Goal: Task Accomplishment & Management: Manage account settings

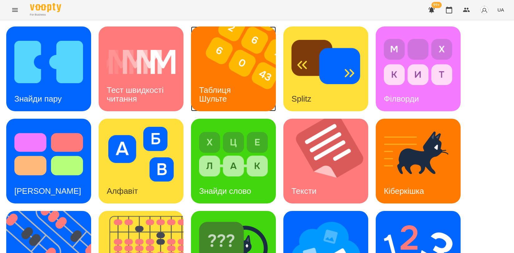
click at [227, 52] on img at bounding box center [237, 69] width 93 height 85
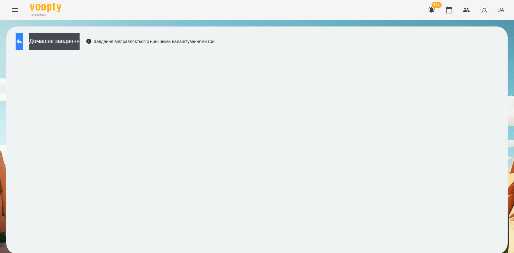
click at [22, 38] on icon at bounding box center [19, 41] width 7 height 7
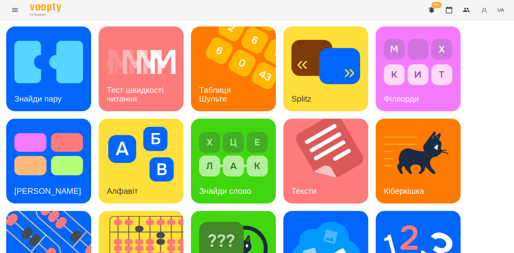
scroll to position [138, 0]
click at [64, 211] on img at bounding box center [52, 253] width 93 height 85
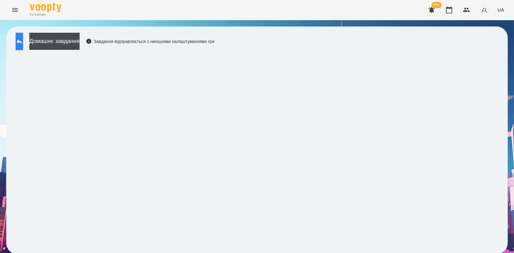
click at [19, 46] on button at bounding box center [19, 41] width 7 height 17
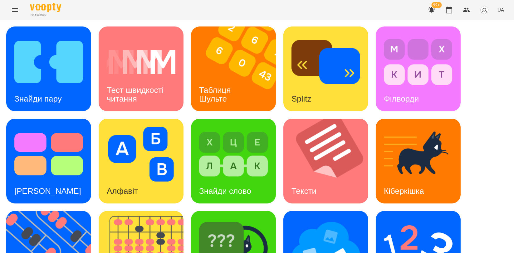
scroll to position [141, 0]
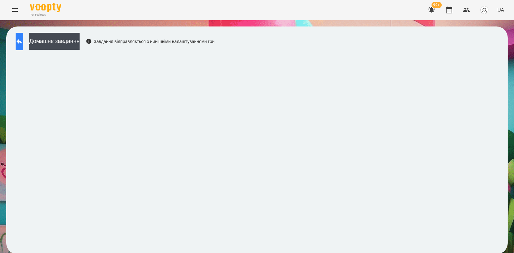
click at [23, 43] on button at bounding box center [19, 41] width 7 height 17
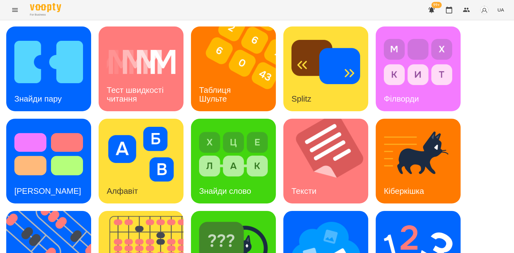
scroll to position [138, 0]
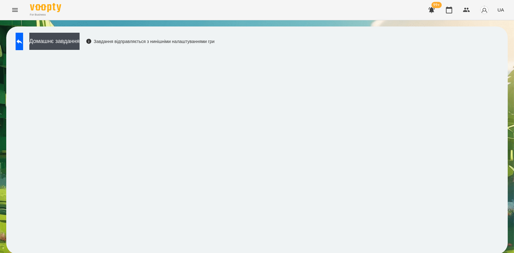
scroll to position [1, 0]
click at [23, 40] on icon at bounding box center [19, 41] width 7 height 7
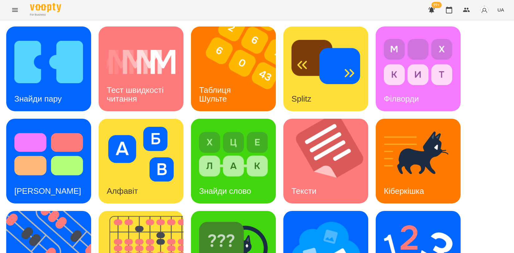
scroll to position [140, 0]
click at [223, 219] on img at bounding box center [233, 246] width 69 height 55
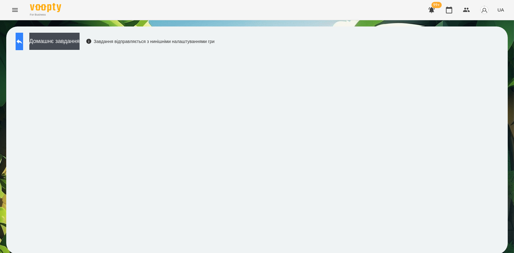
click at [22, 41] on icon at bounding box center [20, 41] width 6 height 5
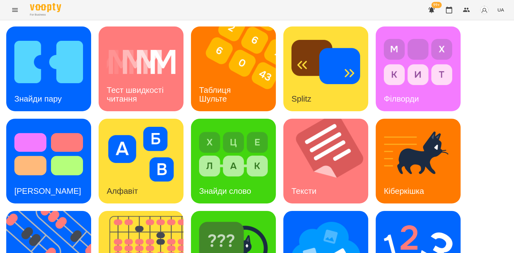
scroll to position [141, 0]
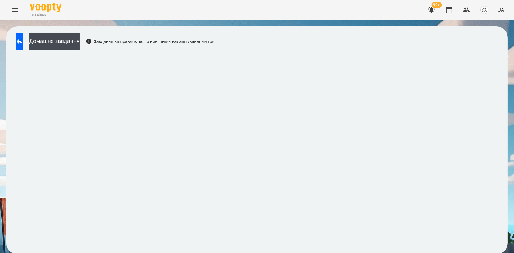
click at [37, 38] on div "Домашнє завдання Завдання відправляється з нинішніми налаштуваннями гри" at bounding box center [113, 43] width 202 height 21
click at [23, 40] on button at bounding box center [19, 41] width 7 height 17
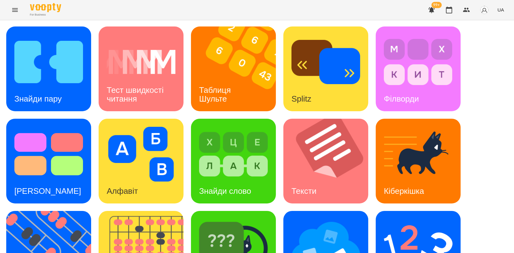
scroll to position [72, 0]
click at [53, 211] on img at bounding box center [52, 253] width 93 height 85
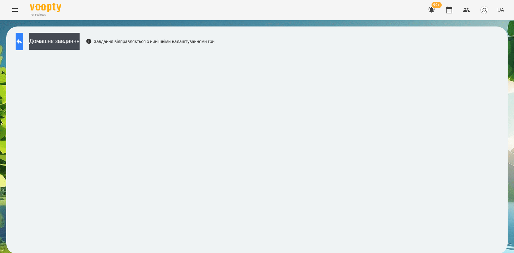
click at [21, 41] on button at bounding box center [19, 41] width 7 height 17
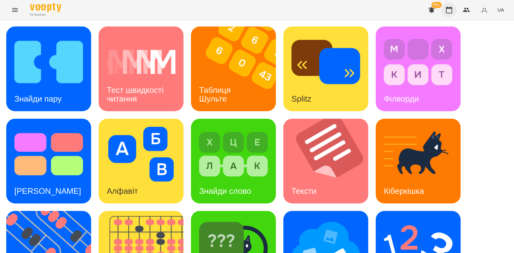
click at [450, 15] on button "button" at bounding box center [448, 9] width 15 height 15
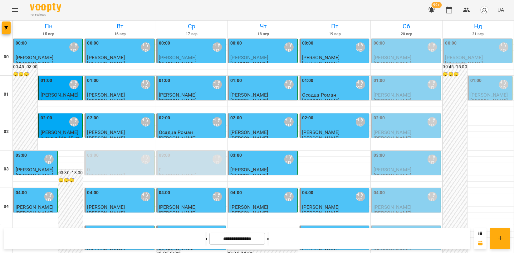
scroll to position [173, 0]
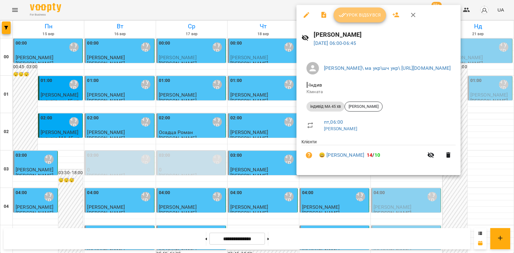
click at [366, 19] on button "Урок відбувся" at bounding box center [359, 14] width 52 height 15
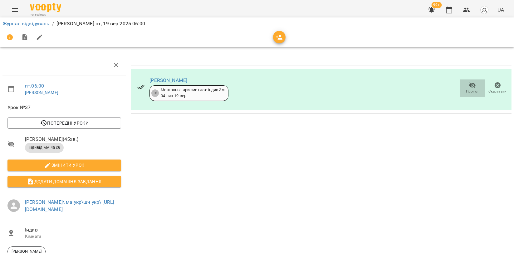
click at [468, 88] on icon "button" at bounding box center [471, 85] width 7 height 7
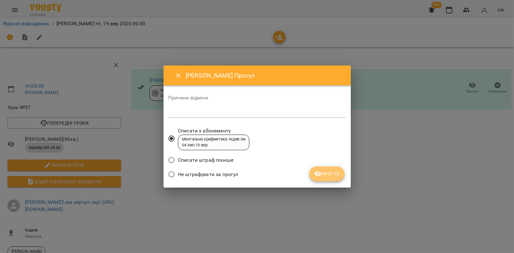
click at [333, 173] on span "Прогул" at bounding box center [326, 173] width 25 height 7
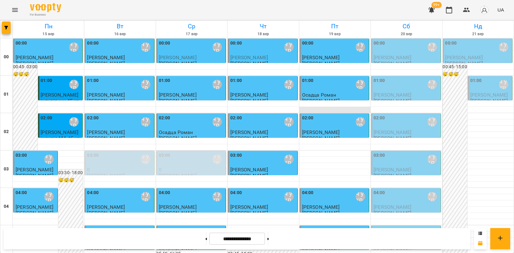
scroll to position [346, 0]
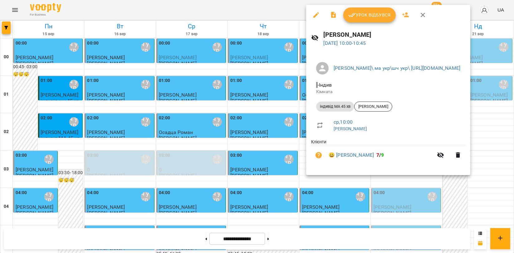
click at [359, 13] on span "Урок відбувся" at bounding box center [369, 14] width 42 height 7
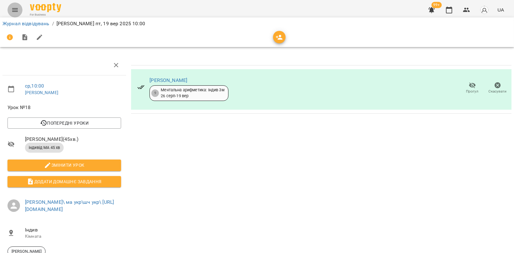
click at [17, 12] on icon "Menu" at bounding box center [14, 9] width 7 height 7
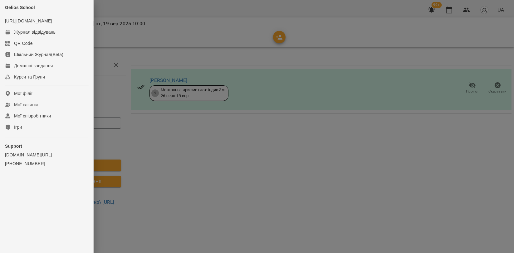
click at [184, 142] on div at bounding box center [257, 126] width 514 height 253
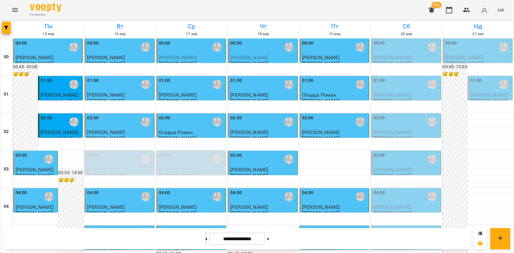
click at [205, 237] on button at bounding box center [206, 239] width 2 height 14
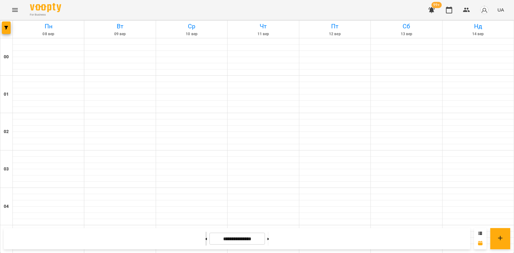
click at [205, 237] on button at bounding box center [206, 239] width 2 height 14
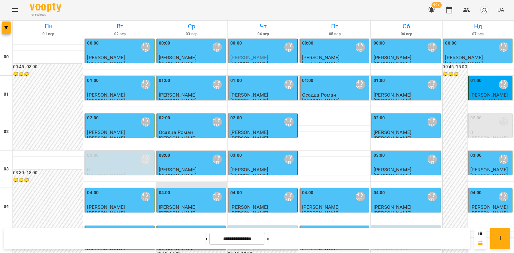
scroll to position [711, 0]
click at [205, 235] on button at bounding box center [206, 239] width 2 height 14
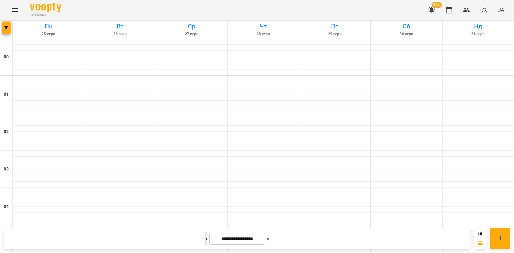
click at [205, 235] on button at bounding box center [206, 239] width 2 height 14
click at [205, 234] on button at bounding box center [206, 239] width 2 height 14
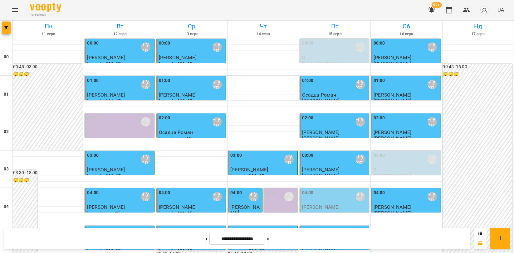
scroll to position [138, 0]
click at [269, 239] on button at bounding box center [268, 239] width 2 height 14
type input "**********"
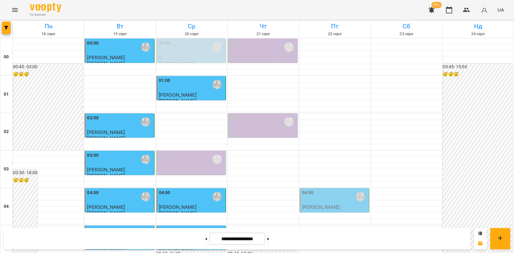
scroll to position [711, 0]
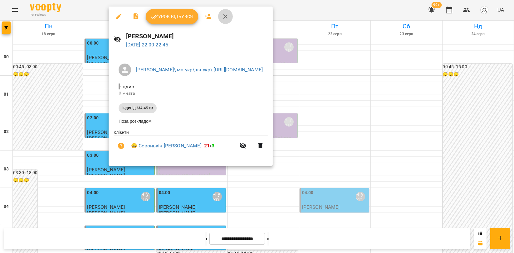
click at [227, 17] on icon "button" at bounding box center [224, 16] width 7 height 7
